Goal: Task Accomplishment & Management: Complete application form

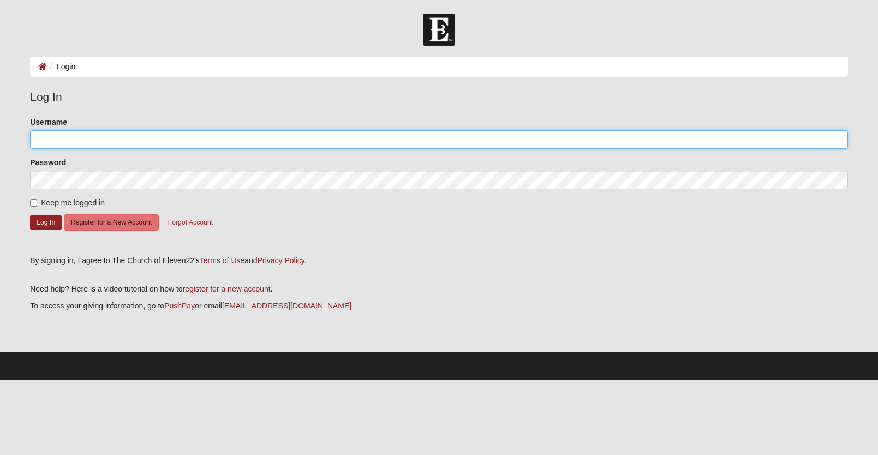
click at [79, 141] on input "Username" at bounding box center [439, 139] width 818 height 19
click at [0, 380] on com-1password-button at bounding box center [0, 380] width 0 height 0
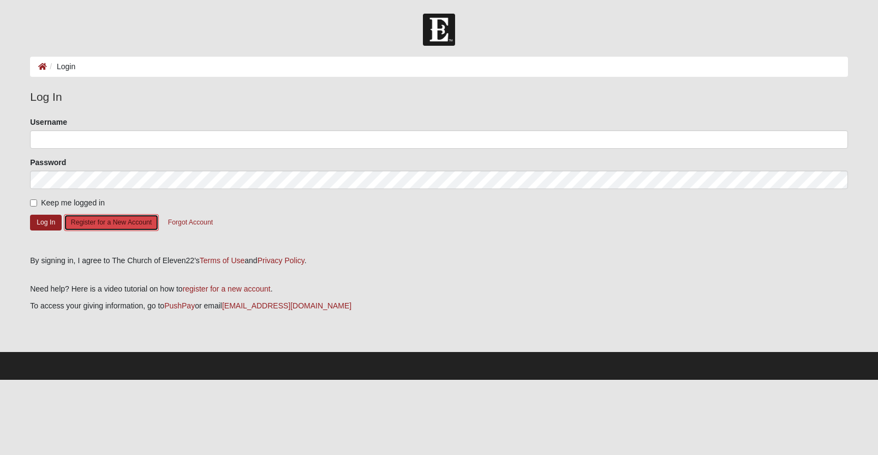
click at [137, 224] on button "Register for a New Account" at bounding box center [111, 222] width 95 height 17
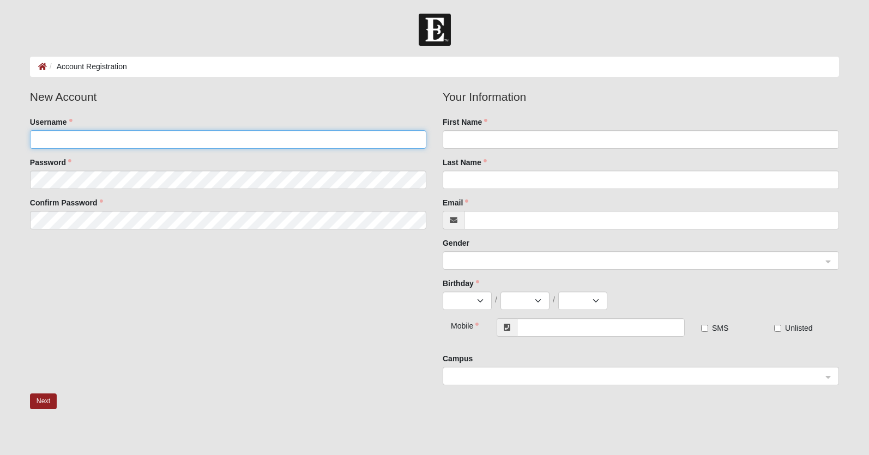
click at [233, 141] on input "Username" at bounding box center [228, 139] width 397 height 19
type input "jodyhanks"
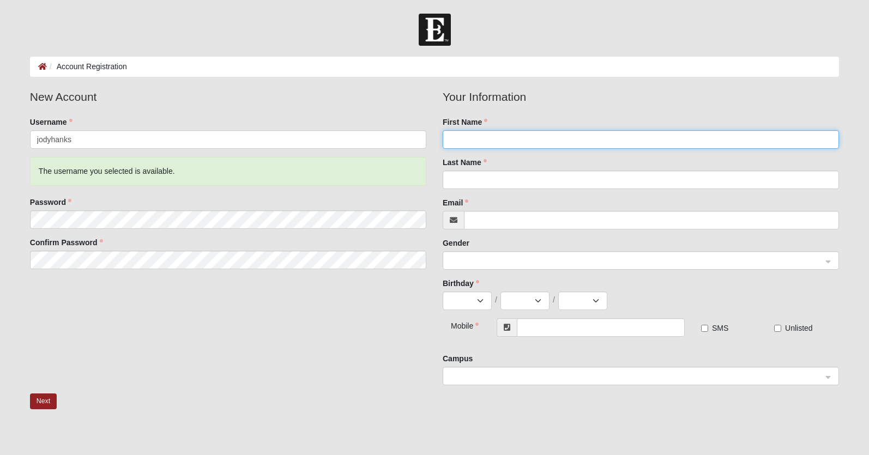
click at [495, 142] on input "First Name" at bounding box center [641, 139] width 397 height 19
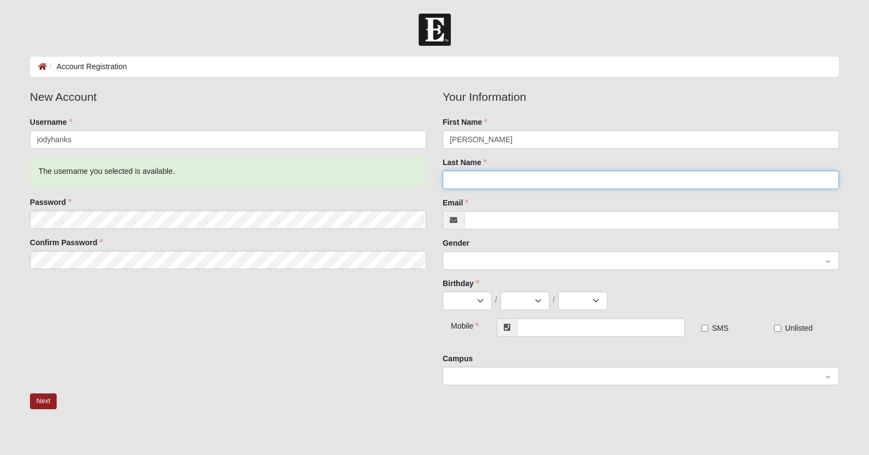
click at [633, 183] on input "Last Name" at bounding box center [641, 180] width 397 height 19
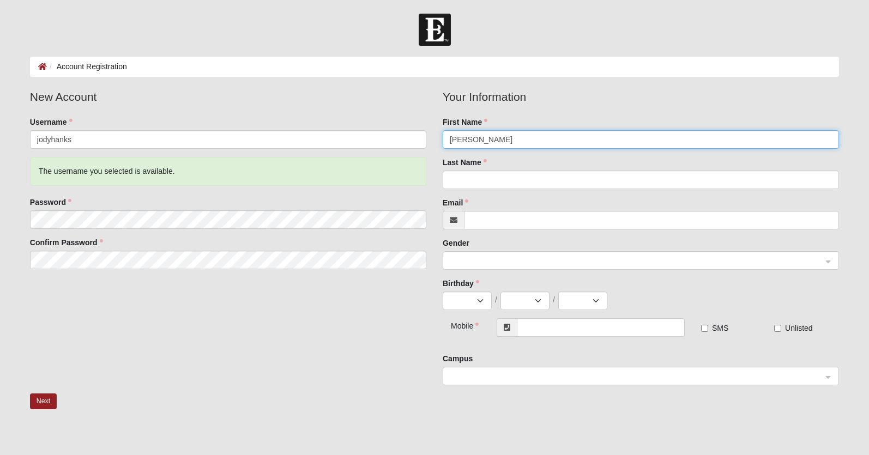
drag, startPoint x: 466, startPoint y: 139, endPoint x: 527, endPoint y: 139, distance: 61.6
click at [527, 139] on input "[PERSON_NAME]" at bounding box center [641, 139] width 397 height 19
type input "Jody"
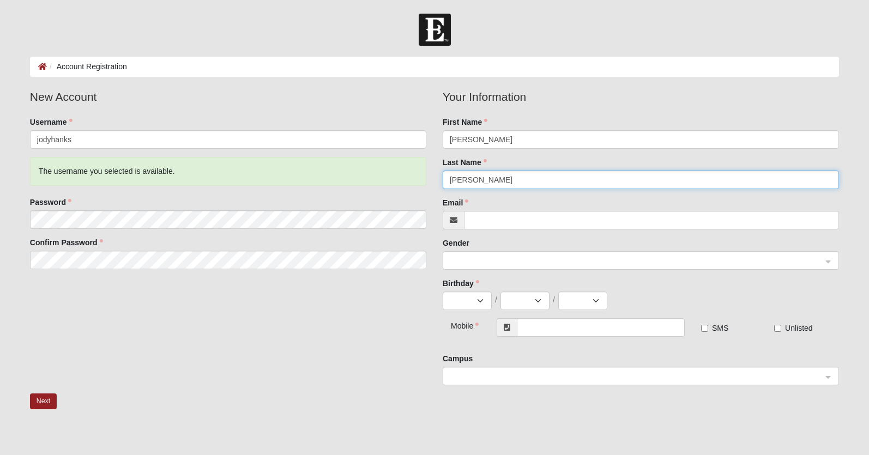
type input "Hanks"
click at [655, 202] on div "Email" at bounding box center [641, 213] width 397 height 32
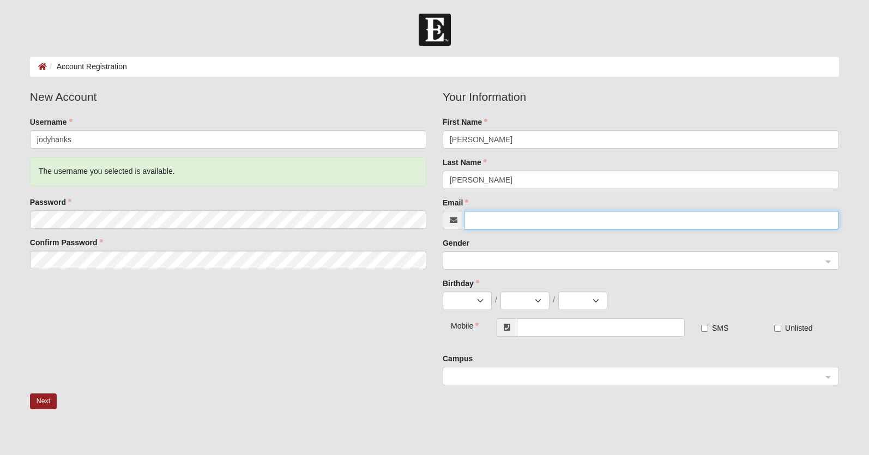
click at [511, 219] on input "Email" at bounding box center [651, 220] width 375 height 19
type input "[EMAIL_ADDRESS][DOMAIN_NAME]"
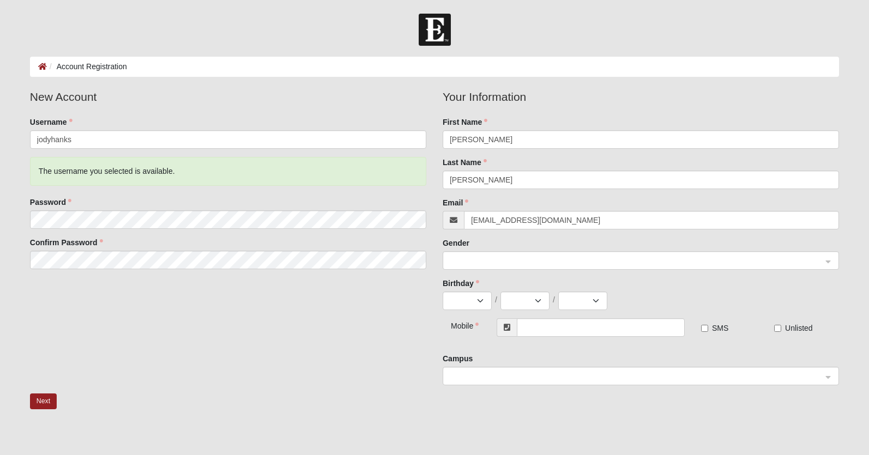
click at [656, 243] on div "Gender" at bounding box center [641, 254] width 397 height 32
click at [658, 262] on span at bounding box center [636, 261] width 373 height 12
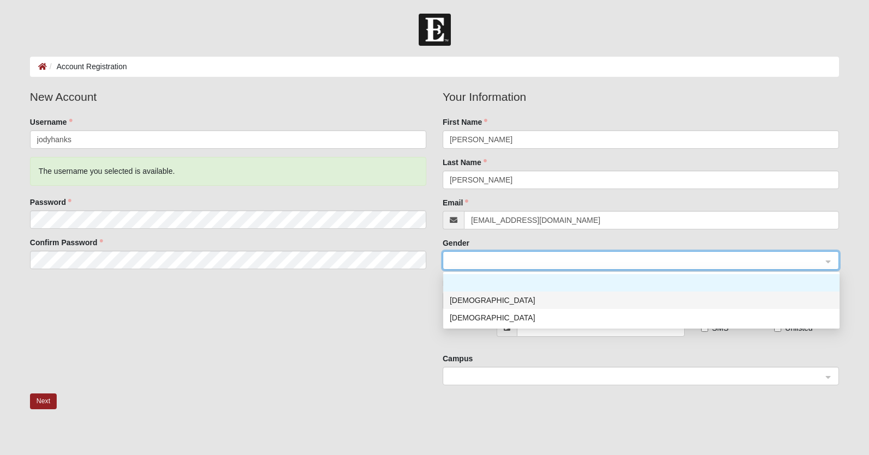
click at [637, 299] on div "[DEMOGRAPHIC_DATA]" at bounding box center [641, 301] width 383 height 12
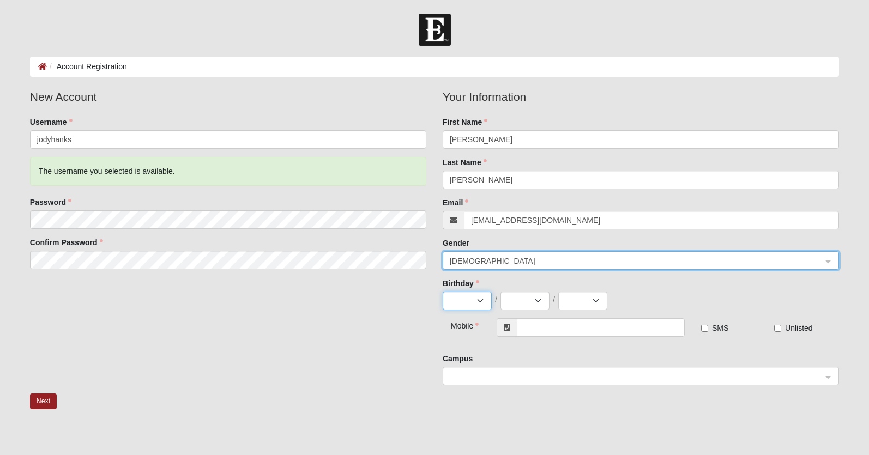
click at [483, 301] on select "Jan Feb Mar Apr May Jun Jul Aug Sep Oct Nov Dec" at bounding box center [467, 301] width 49 height 19
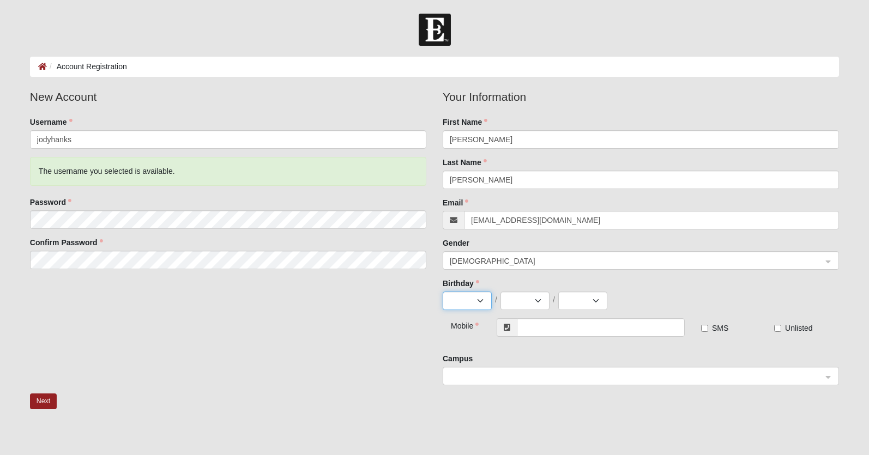
select select "7"
click at [443, 292] on select "Jan Feb Mar Apr May Jun Jul Aug Sep Oct Nov Dec" at bounding box center [467, 301] width 49 height 19
click at [537, 299] on select "1 2 3 4 5 6 7 8 9 10 11 12 13 14 15 16 17 18 19 20 21 22 23 24 25 26 27 28 29 3…" at bounding box center [525, 301] width 49 height 19
select select "26"
click at [501, 292] on select "1 2 3 4 5 6 7 8 9 10 11 12 13 14 15 16 17 18 19 20 21 22 23 24 25 26 27 28 29 3…" at bounding box center [525, 301] width 49 height 19
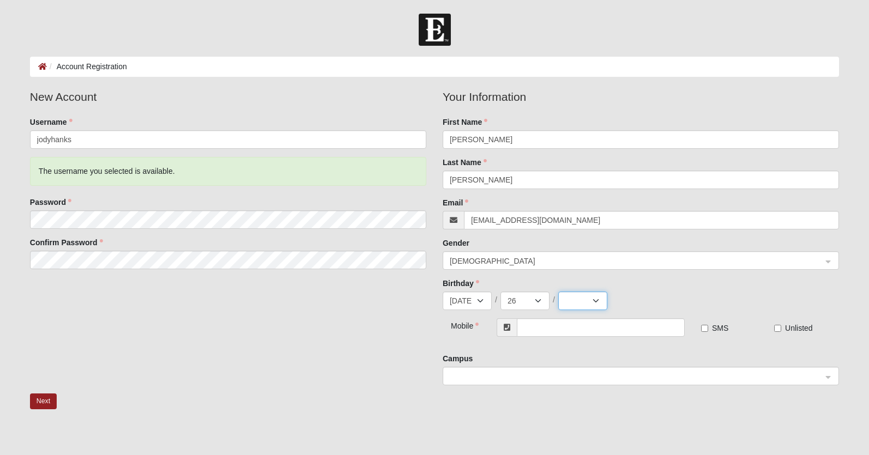
click at [597, 298] on select "2025 2024 2023 2022 2021 2020 2019 2018 2017 2016 2015 2014 2013 2012 2011 2010…" at bounding box center [583, 301] width 49 height 19
select select "1963"
click at [559, 292] on select "2025 2024 2023 2022 2021 2020 2019 2018 2017 2016 2015 2014 2013 2012 2011 2010…" at bounding box center [583, 301] width 49 height 19
click at [558, 325] on input "text" at bounding box center [601, 328] width 168 height 19
click at [673, 377] on span at bounding box center [636, 377] width 373 height 12
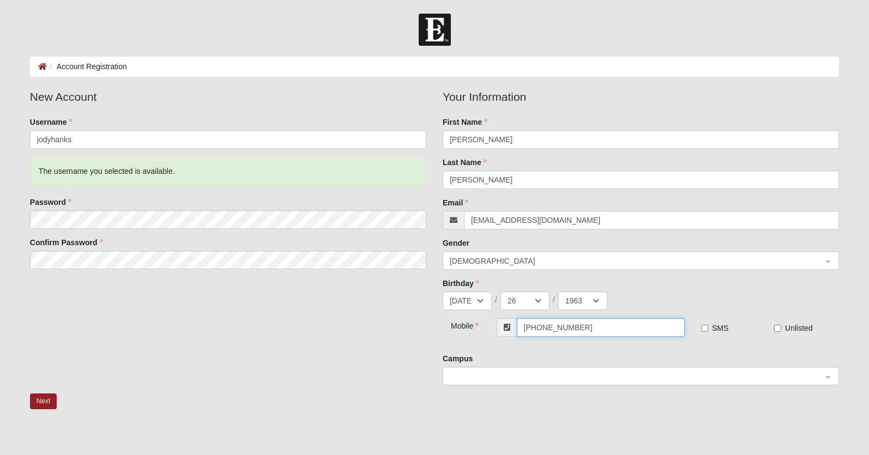
type input "[PHONE_NUMBER]"
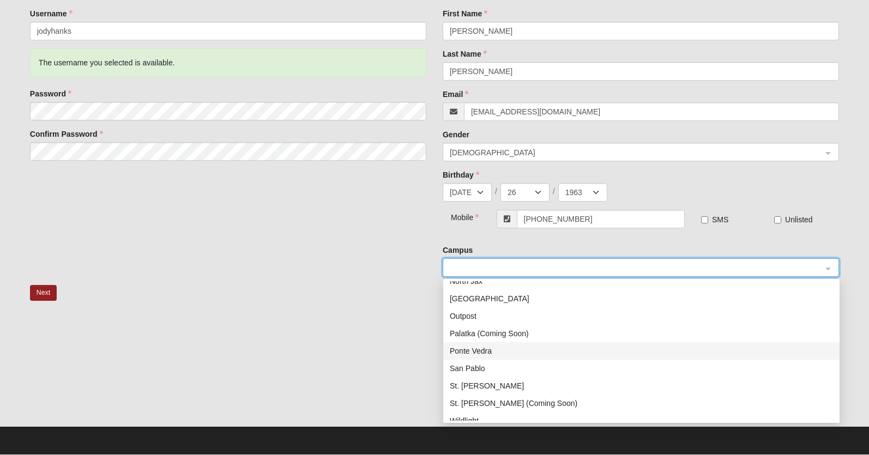
scroll to position [132, 0]
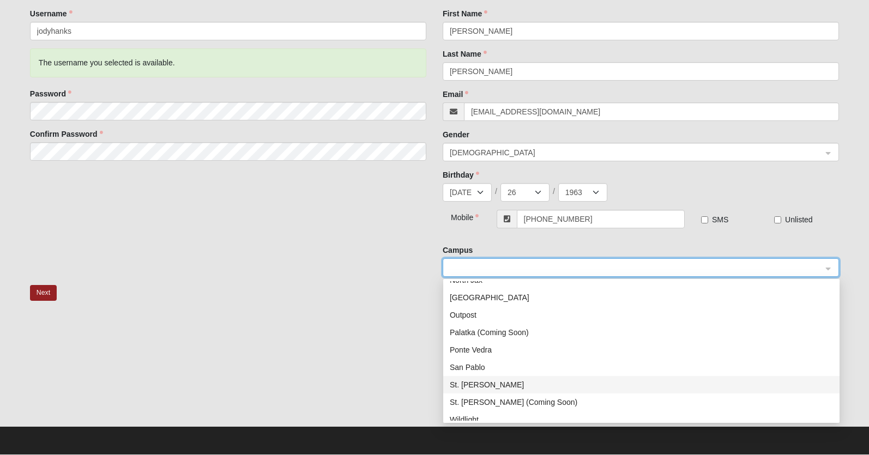
click at [460, 385] on div "St. Johns" at bounding box center [641, 385] width 383 height 12
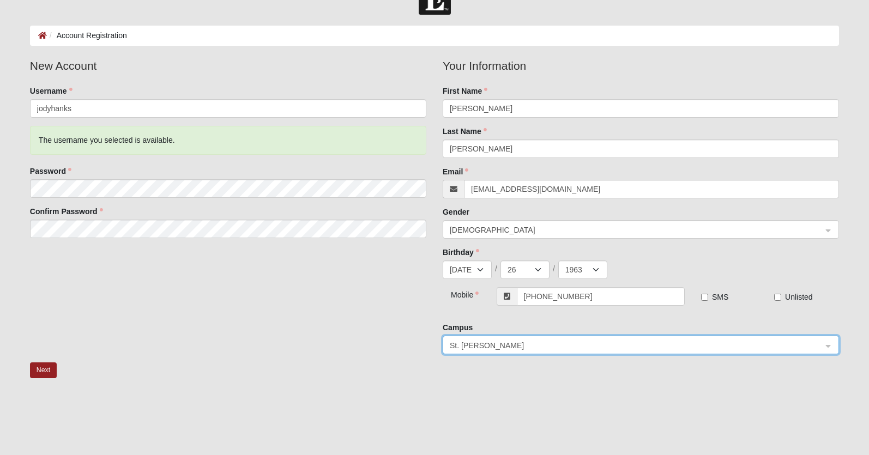
scroll to position [28, 0]
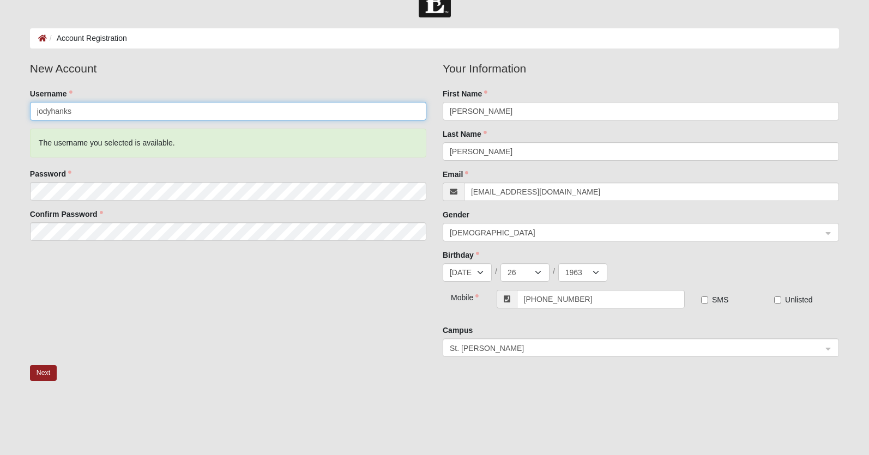
drag, startPoint x: 55, startPoint y: 111, endPoint x: 105, endPoint y: 107, distance: 50.3
click at [105, 107] on input "jodyhanks" at bounding box center [228, 111] width 397 height 19
type input "jodyh"
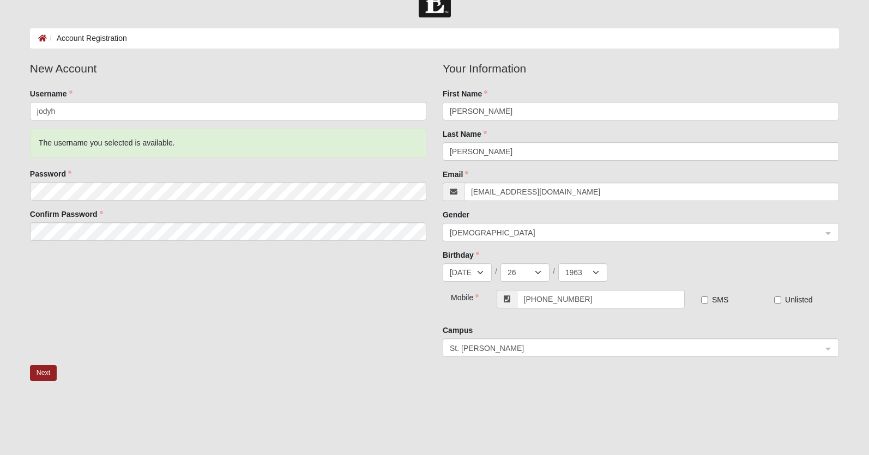
drag, startPoint x: 183, startPoint y: 328, endPoint x: 232, endPoint y: 315, distance: 50.7
click at [183, 328] on div "New Account Username jodyh The username you selected is available. Password Con…" at bounding box center [435, 212] width 826 height 305
click at [290, 291] on div "New Account Username jodyh The username you selected is available. Password Con…" at bounding box center [435, 212] width 826 height 305
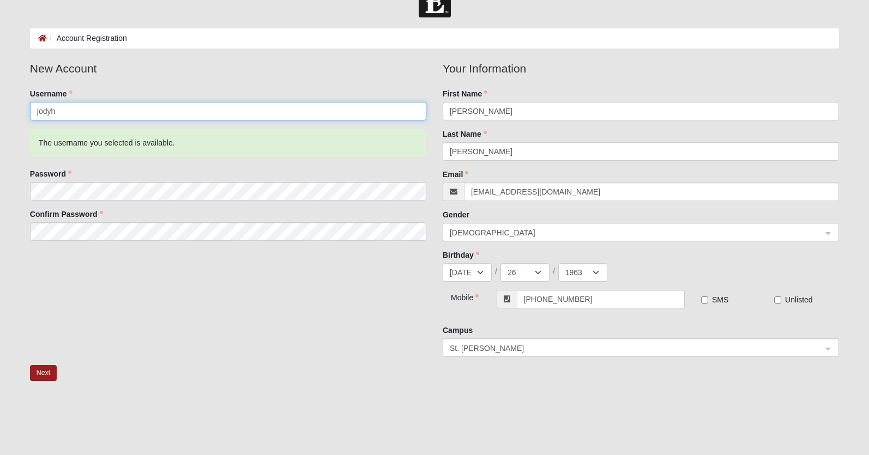
click at [62, 109] on input "jodyh" at bounding box center [228, 111] width 397 height 19
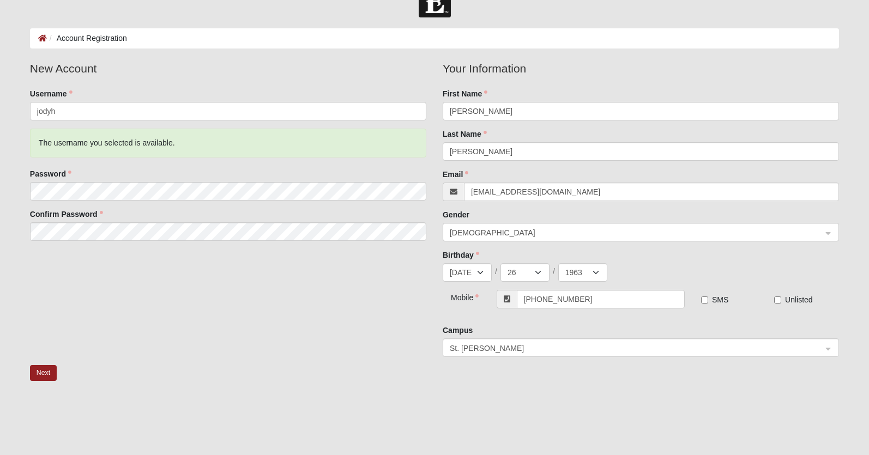
click at [248, 278] on div "New Account Username jodyh The username you selected is available. Password Con…" at bounding box center [435, 212] width 826 height 305
click at [52, 369] on button "Next" at bounding box center [43, 373] width 27 height 16
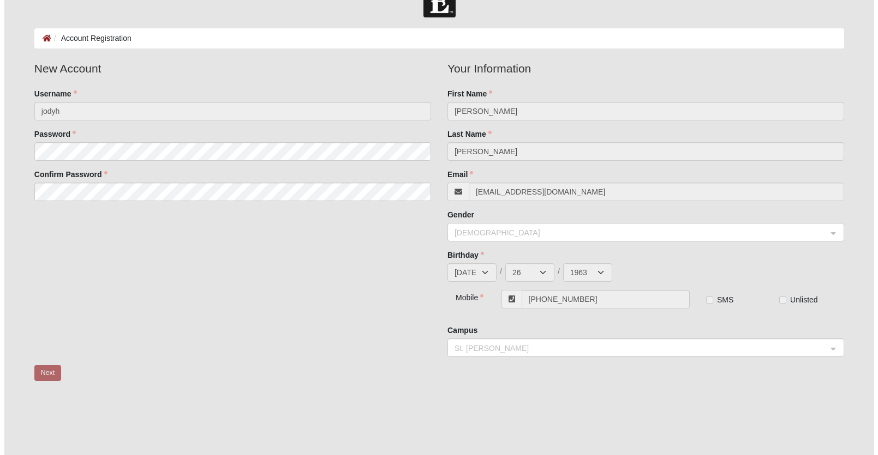
scroll to position [0, 0]
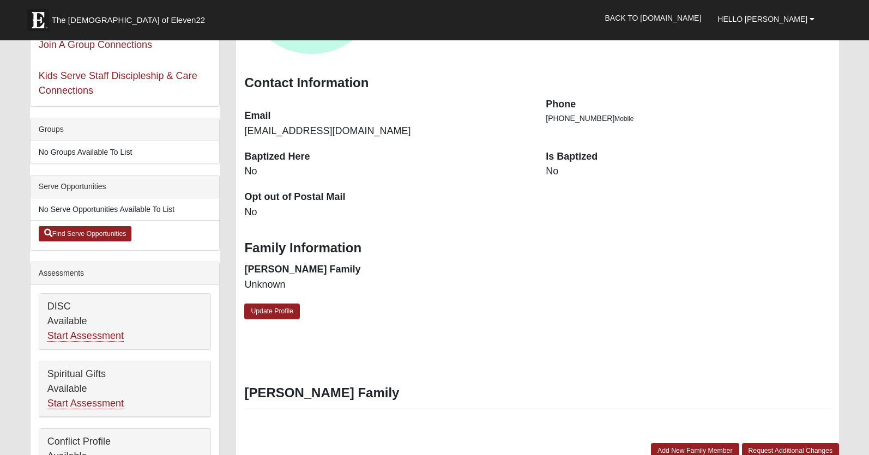
scroll to position [137, 0]
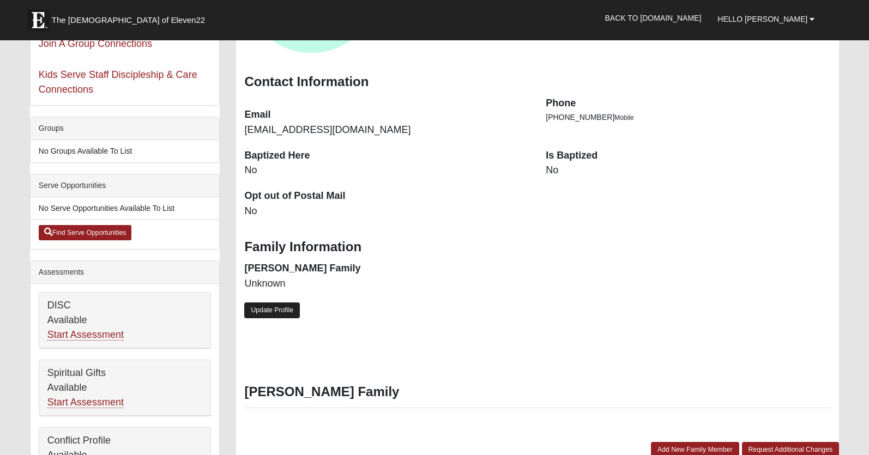
click at [259, 312] on link "Update Profile" at bounding box center [272, 311] width 56 height 16
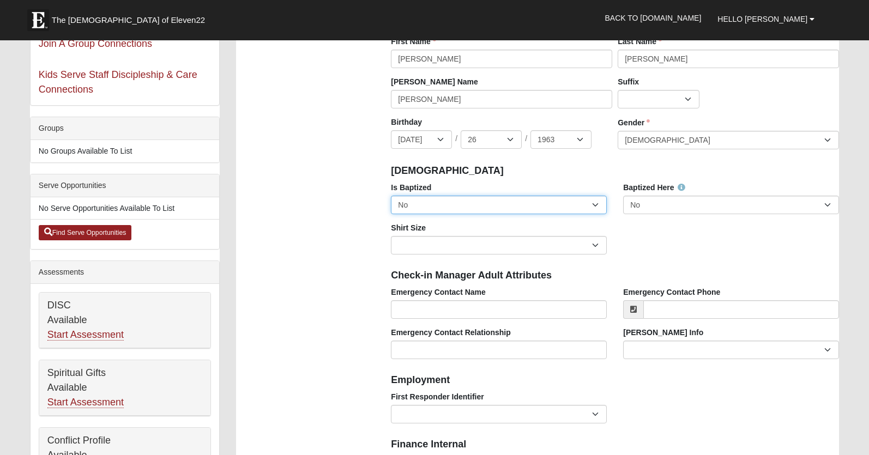
click at [593, 203] on select "No Yes" at bounding box center [499, 205] width 216 height 19
select select "True"
click at [391, 196] on select "No Yes" at bounding box center [499, 205] width 216 height 19
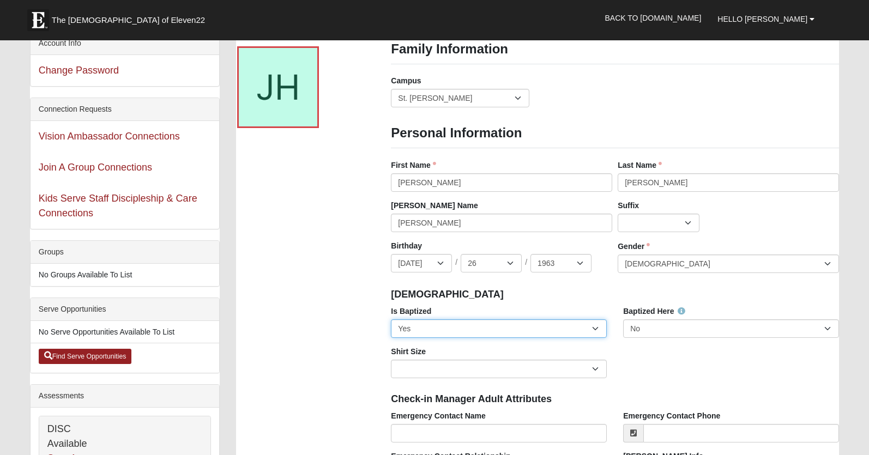
scroll to position [153, 0]
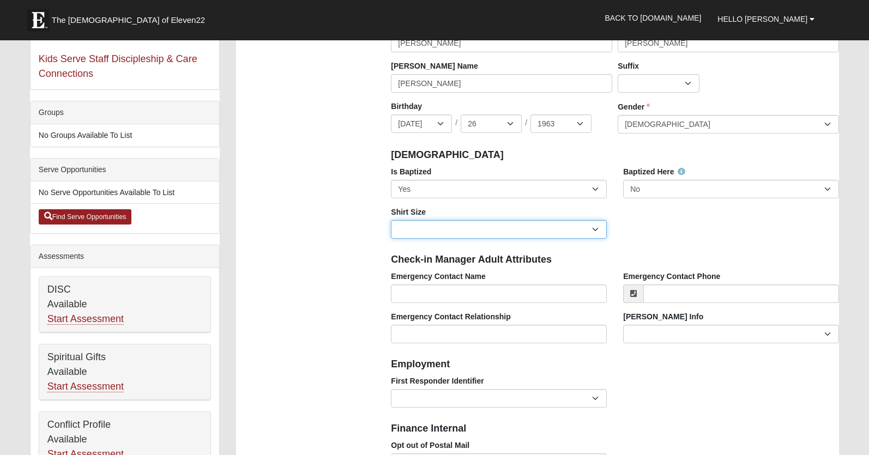
click at [589, 233] on select "Adult Small Adult Medium Adult Large Adult XL Adult XXL Adult 3XL Adult 4XL You…" at bounding box center [499, 229] width 216 height 19
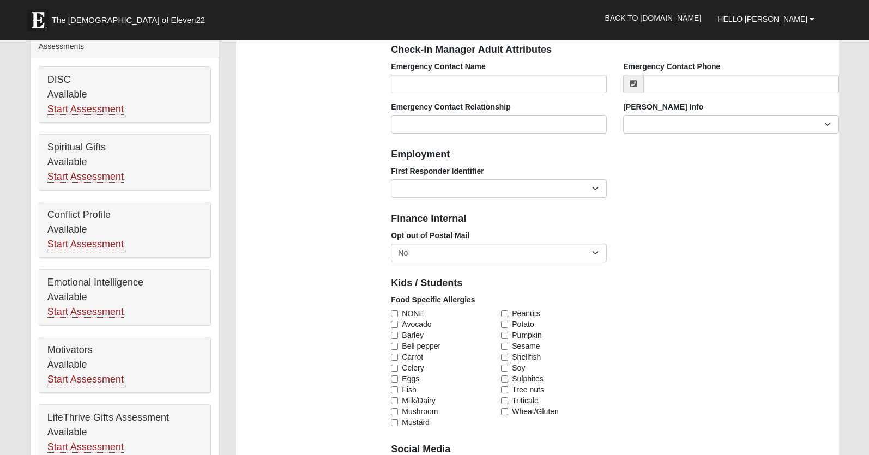
scroll to position [311, 0]
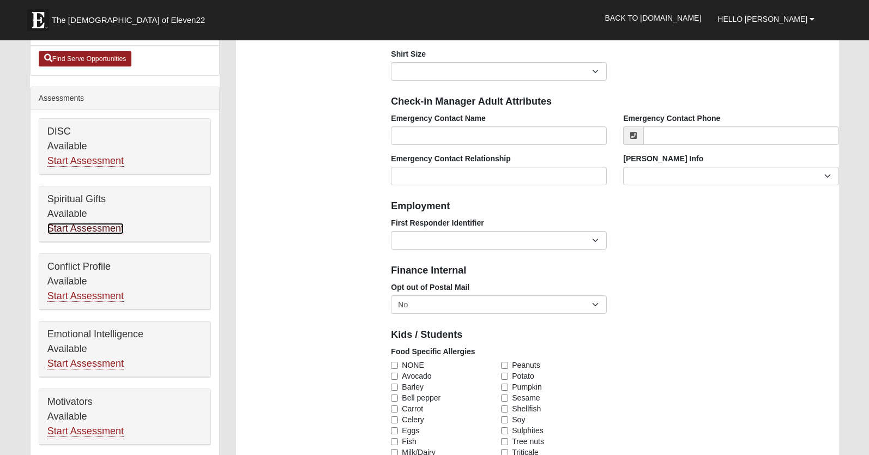
click at [77, 230] on link "Start Assessment" at bounding box center [85, 228] width 76 height 11
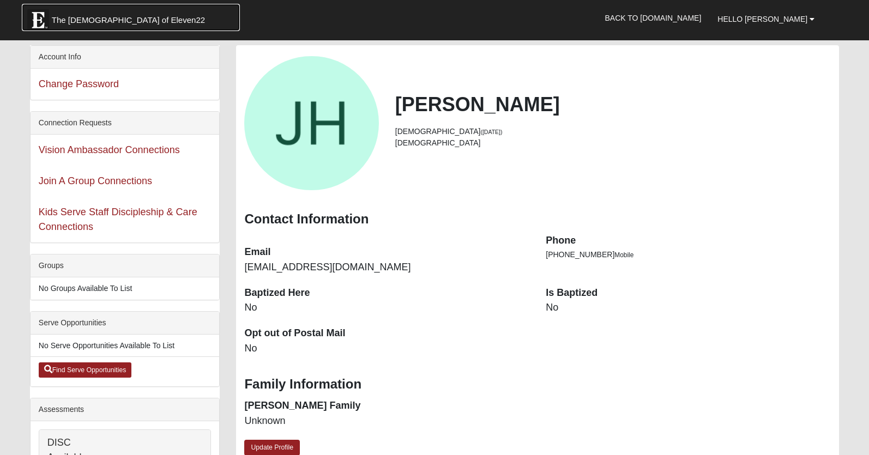
click at [43, 19] on img at bounding box center [38, 20] width 22 height 22
